Goal: Task Accomplishment & Management: Use online tool/utility

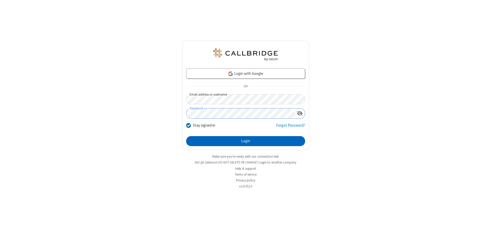
click at [245, 141] on button "Login" at bounding box center [245, 141] width 119 height 10
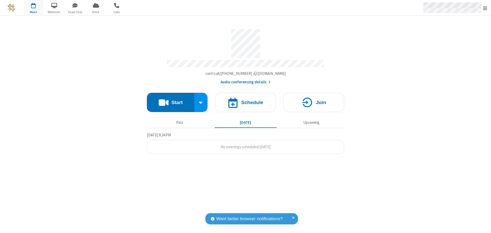
click at [485, 8] on span "Open menu" at bounding box center [485, 8] width 4 height 5
click at [33, 8] on span "button" at bounding box center [33, 5] width 19 height 9
click at [245, 101] on h4 "Schedule" at bounding box center [252, 102] width 22 height 5
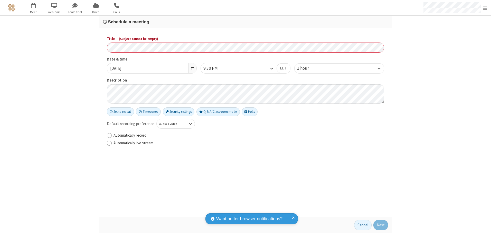
click at [245, 22] on h3 "Schedule a meeting" at bounding box center [245, 21] width 285 height 5
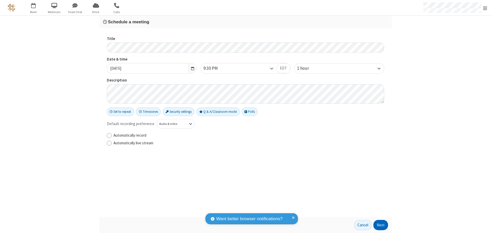
click at [381, 225] on button "Next" at bounding box center [380, 225] width 15 height 10
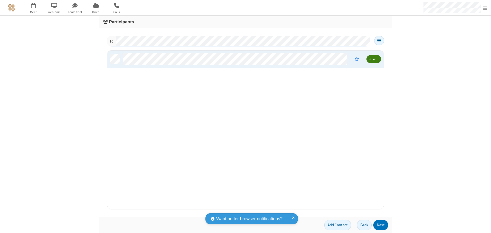
scroll to position [155, 273]
click at [381, 225] on button "Next" at bounding box center [380, 225] width 15 height 10
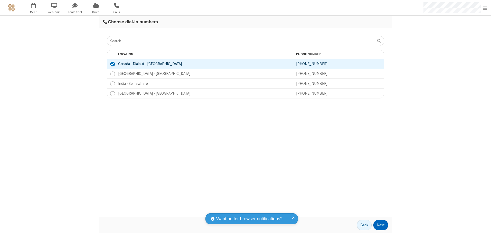
click at [381, 225] on button "Next" at bounding box center [380, 225] width 15 height 10
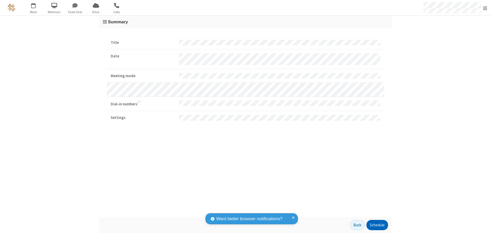
click at [377, 225] on button "Schedule" at bounding box center [377, 225] width 22 height 10
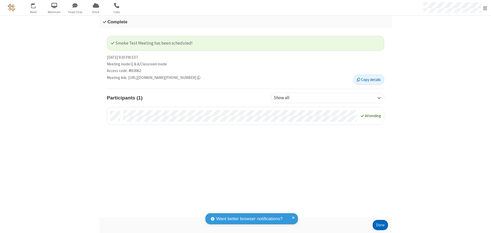
click at [380, 225] on button "Done" at bounding box center [379, 225] width 15 height 10
